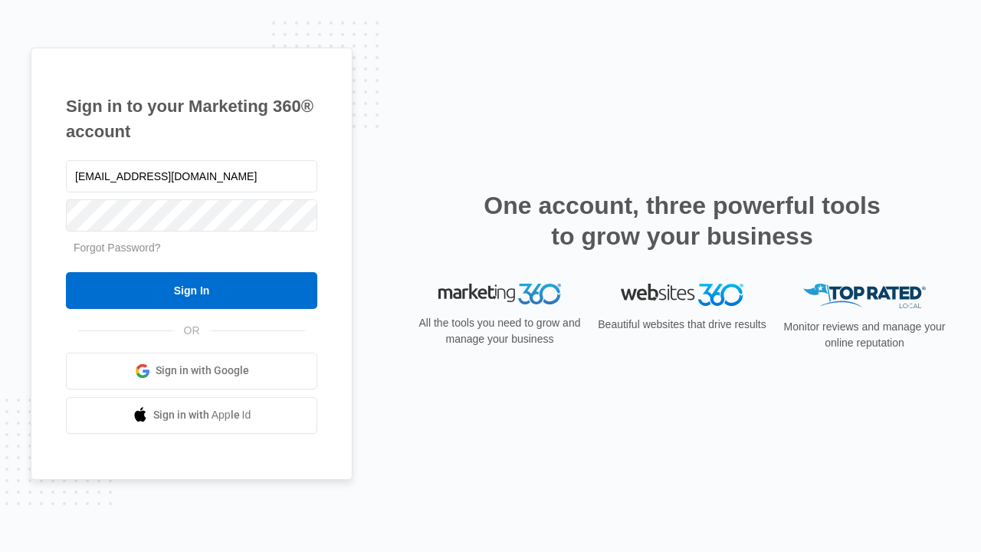
type input "[EMAIL_ADDRESS][DOMAIN_NAME]"
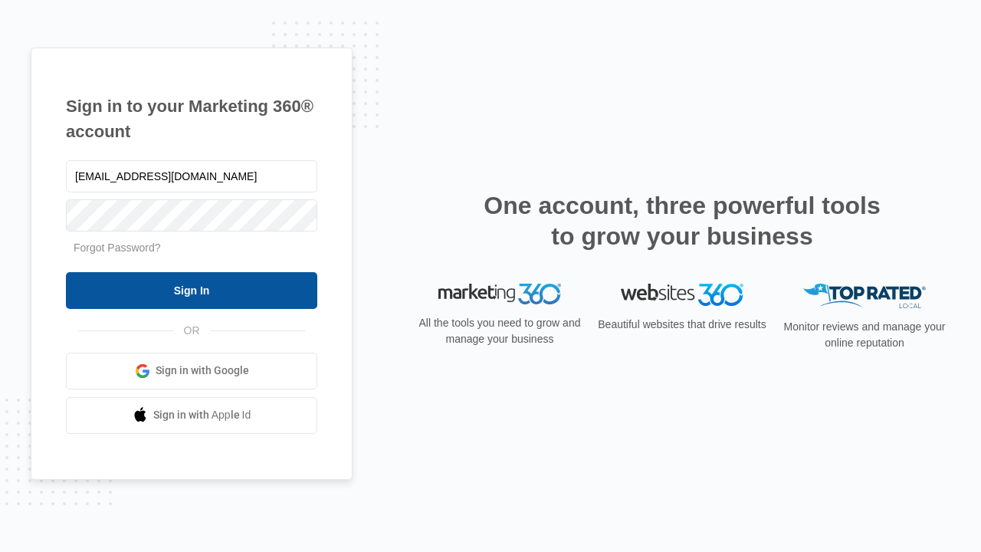
click at [192, 290] on input "Sign In" at bounding box center [191, 290] width 251 height 37
